Goal: Find specific page/section: Locate a particular part of the current website

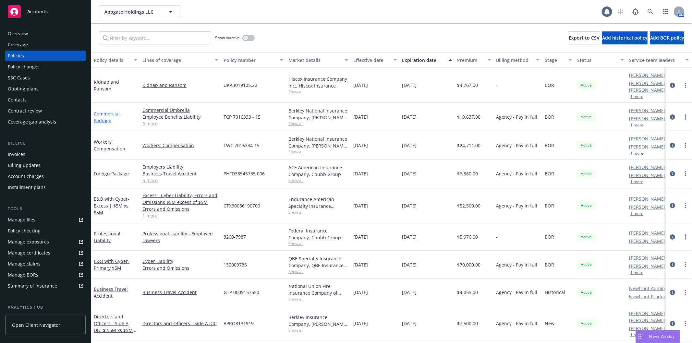
click at [108, 114] on link "Commercial Package" at bounding box center [107, 117] width 26 height 13
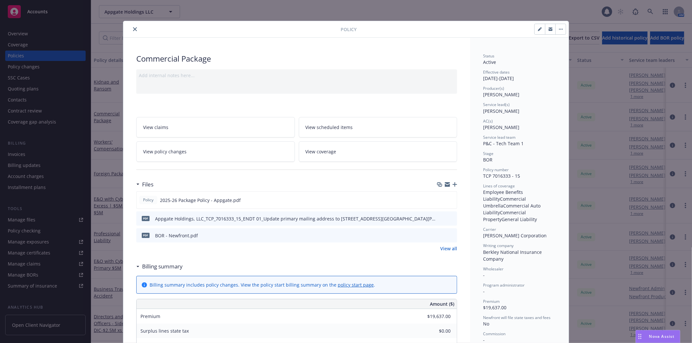
drag, startPoint x: 373, startPoint y: 38, endPoint x: 377, endPoint y: 87, distance: 48.8
click at [133, 27] on icon "close" at bounding box center [135, 29] width 4 height 4
click at [133, 30] on icon "close" at bounding box center [135, 29] width 4 height 4
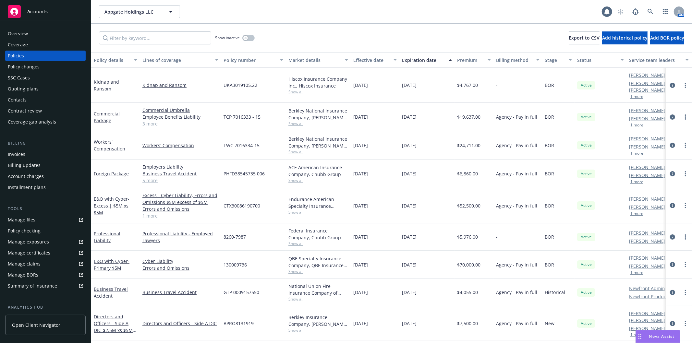
click at [131, 28] on div "Show inactive Export to CSV Add historical policy Add BOR policy" at bounding box center [391, 38] width 601 height 29
click at [22, 219] on div "Manage files" at bounding box center [22, 220] width 28 height 10
click at [261, 10] on div "Appgate Holdings LLC Appgate Holdings LLC" at bounding box center [350, 11] width 503 height 13
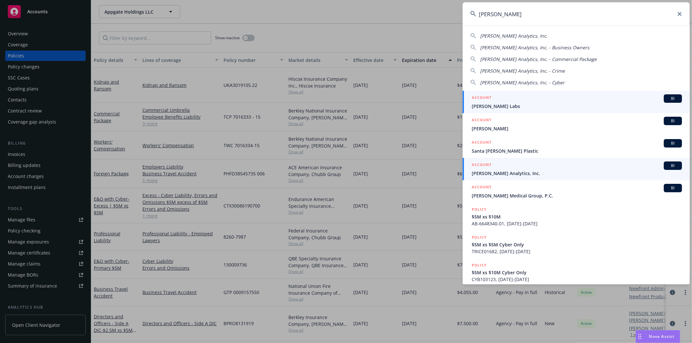
type input "[PERSON_NAME]"
click at [500, 170] on span "[PERSON_NAME] Analytics, Inc." at bounding box center [577, 173] width 210 height 7
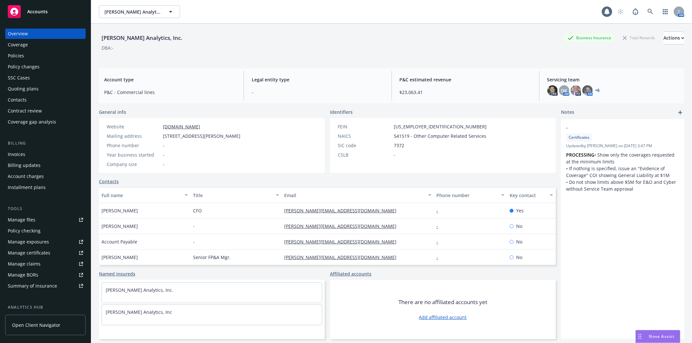
click at [34, 85] on div "Quoting plans" at bounding box center [23, 89] width 31 height 10
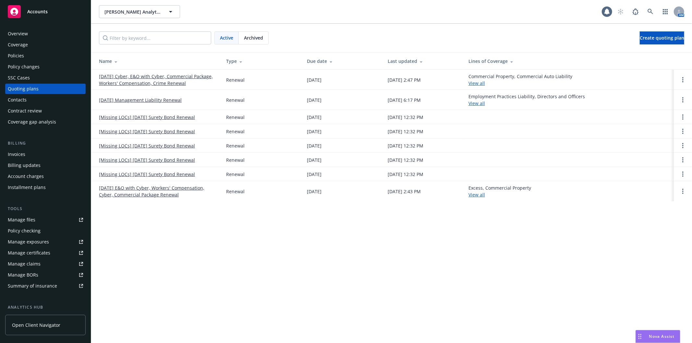
click at [128, 75] on link "[DATE] Cyber, E&O with Cyber, Commercial Package, Workers' Compensation, Crime …" at bounding box center [157, 80] width 117 height 14
